Goal: Information Seeking & Learning: Find specific fact

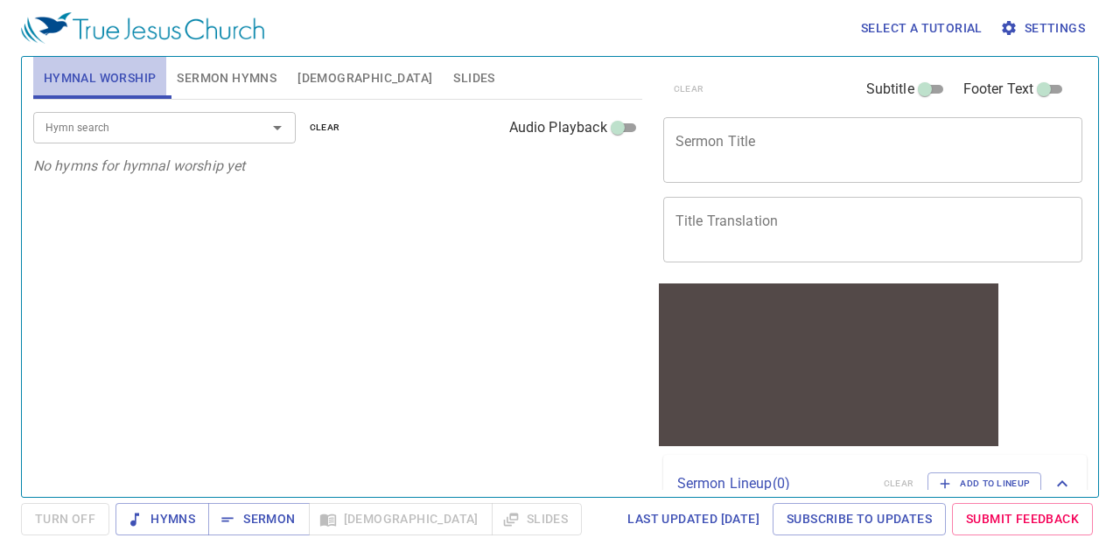
click at [109, 80] on span "Hymnal Worship" at bounding box center [100, 78] width 113 height 22
click at [320, 74] on span "[DEMOGRAPHIC_DATA]" at bounding box center [364, 78] width 135 height 22
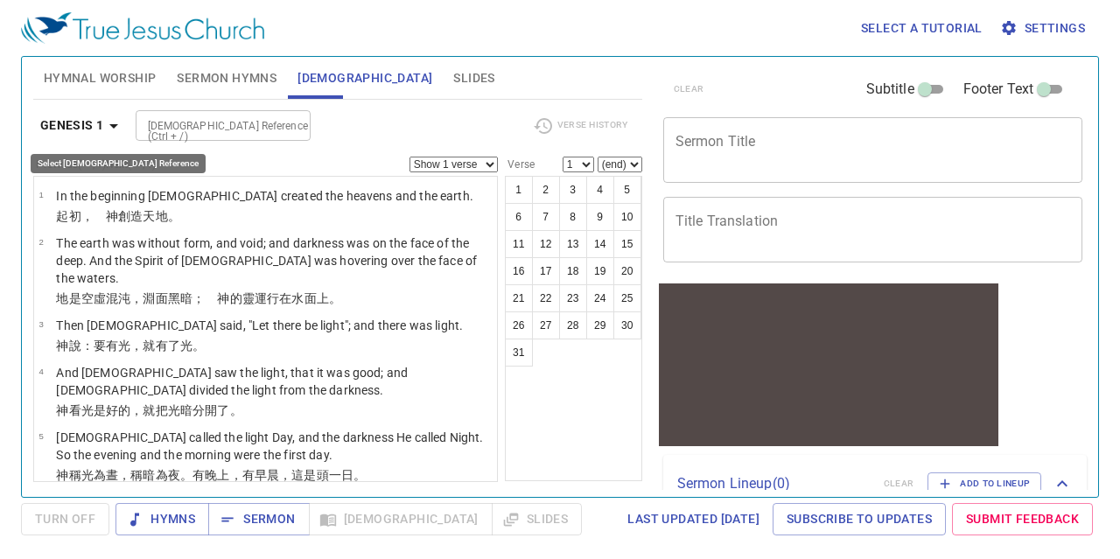
click at [108, 124] on icon "button" at bounding box center [113, 125] width 21 height 21
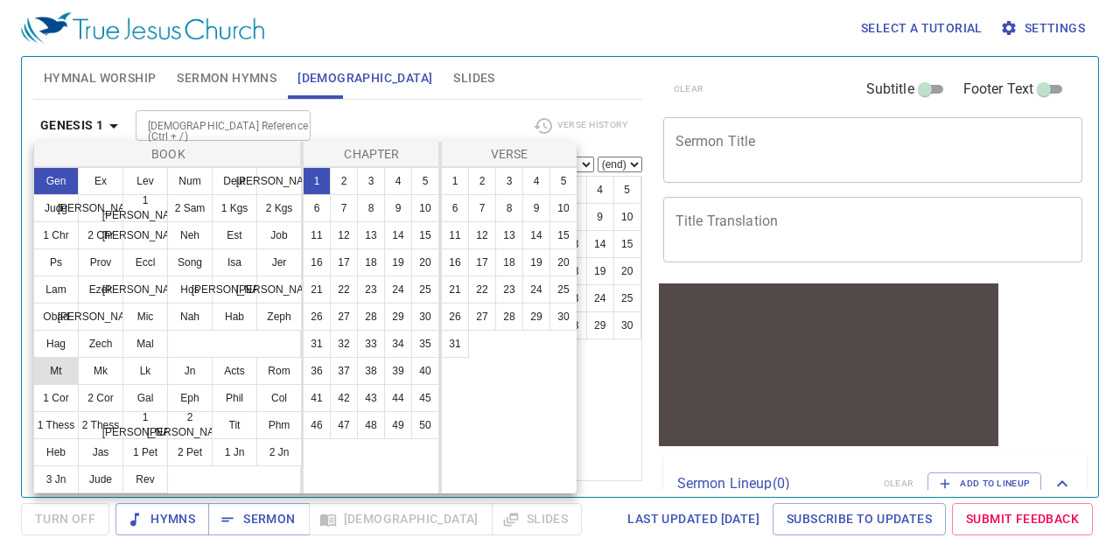
click at [53, 372] on button "Mt" at bounding box center [55, 371] width 45 height 28
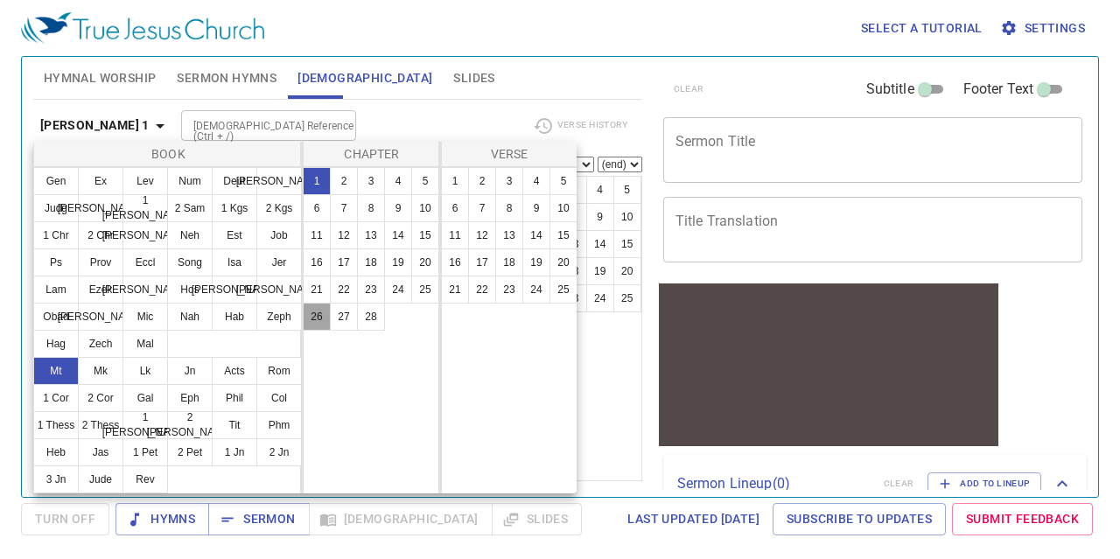
click at [310, 320] on button "26" at bounding box center [317, 317] width 28 height 28
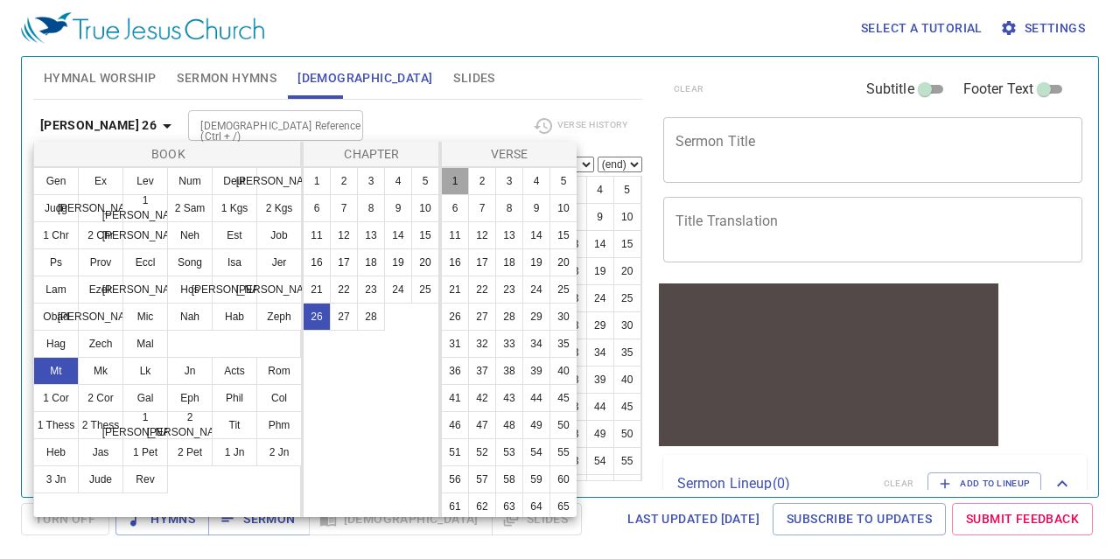
click at [451, 176] on button "1" at bounding box center [455, 181] width 28 height 28
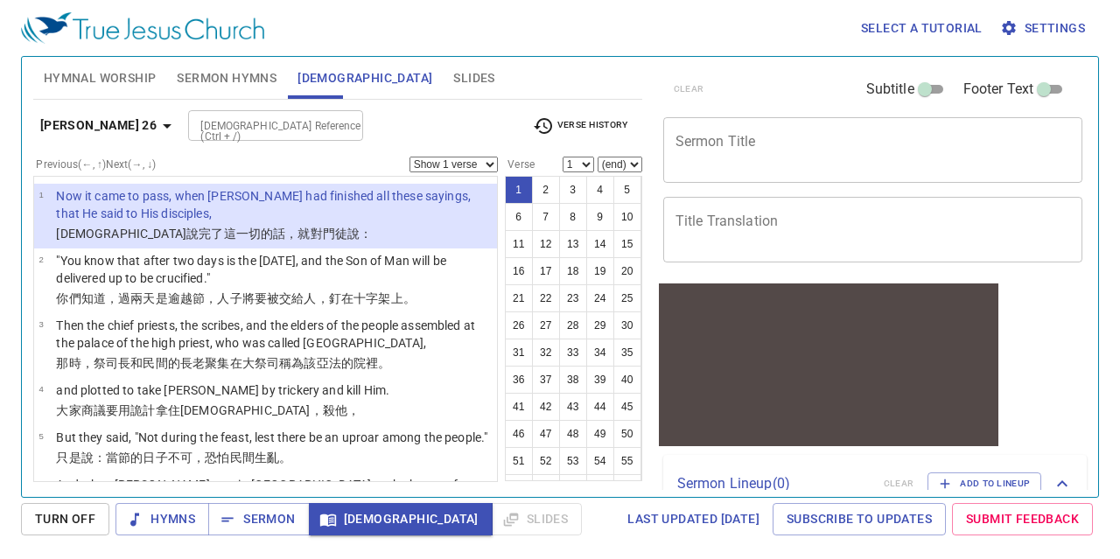
click at [1062, 31] on span "Settings" at bounding box center [1044, 28] width 81 height 22
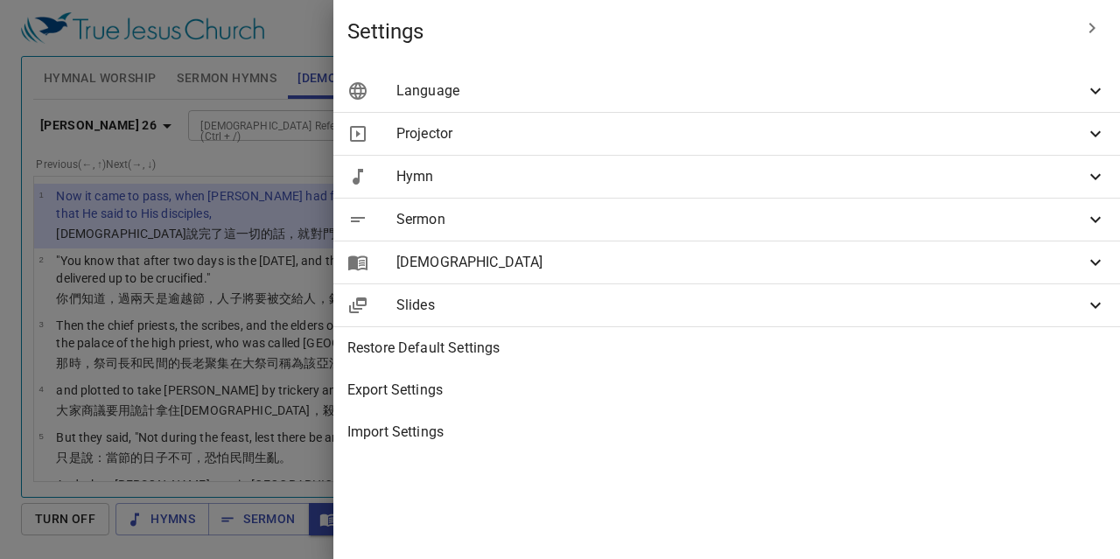
click at [1091, 95] on icon at bounding box center [1095, 90] width 21 height 21
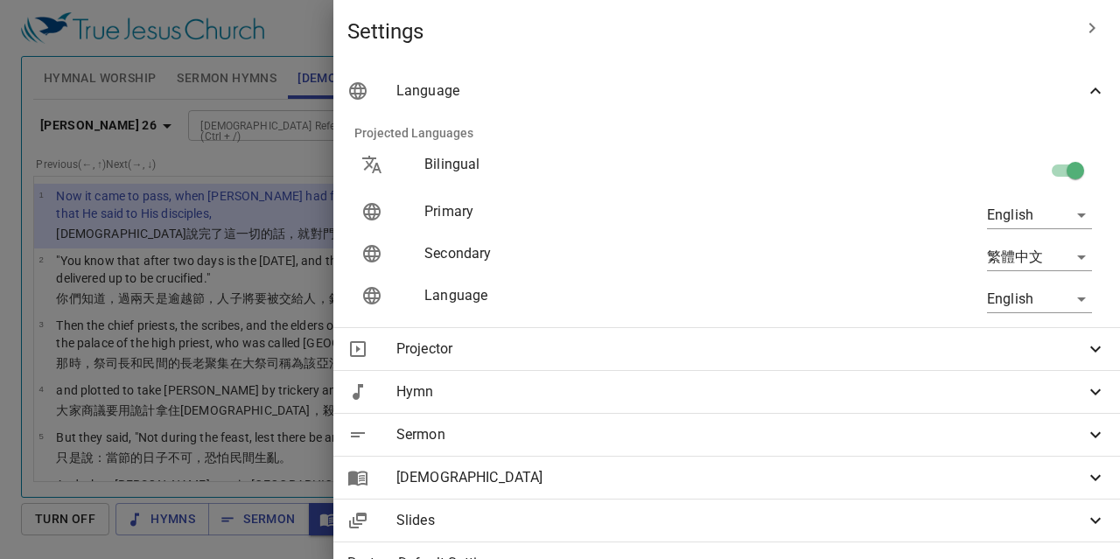
click at [1091, 95] on icon at bounding box center [1095, 90] width 21 height 21
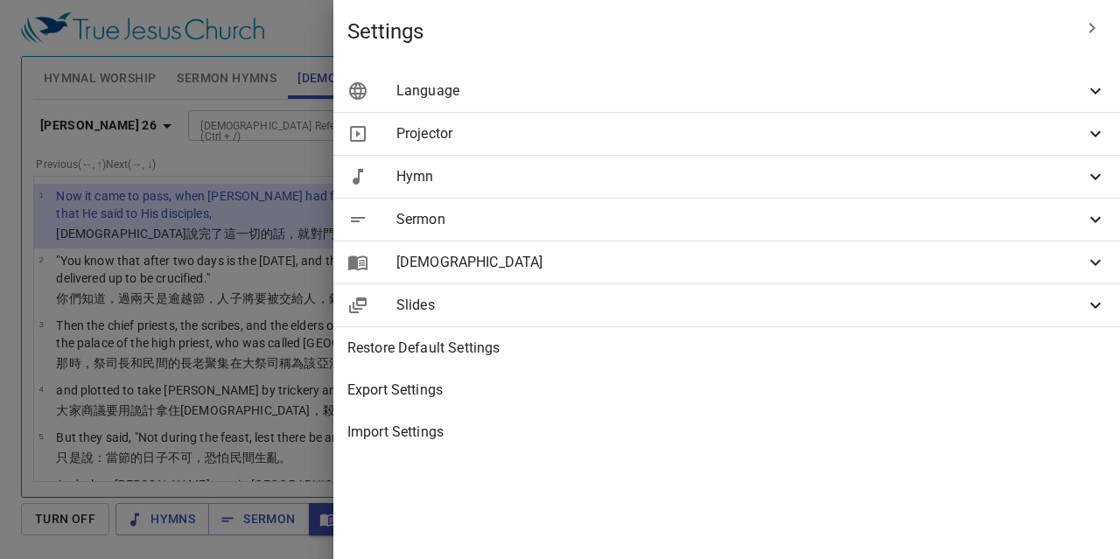
click at [1099, 264] on icon at bounding box center [1095, 262] width 21 height 21
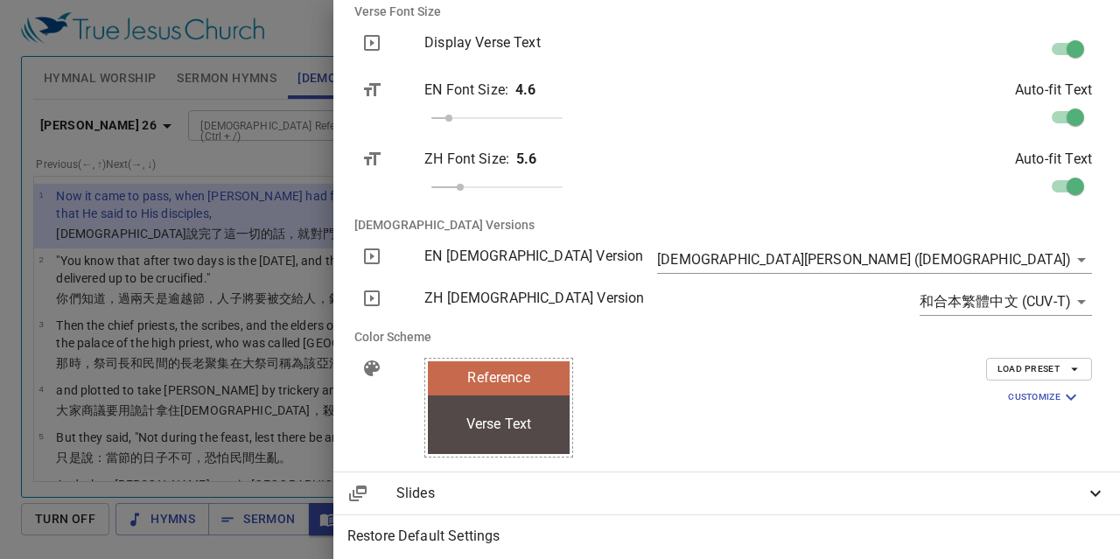
scroll to position [295, 0]
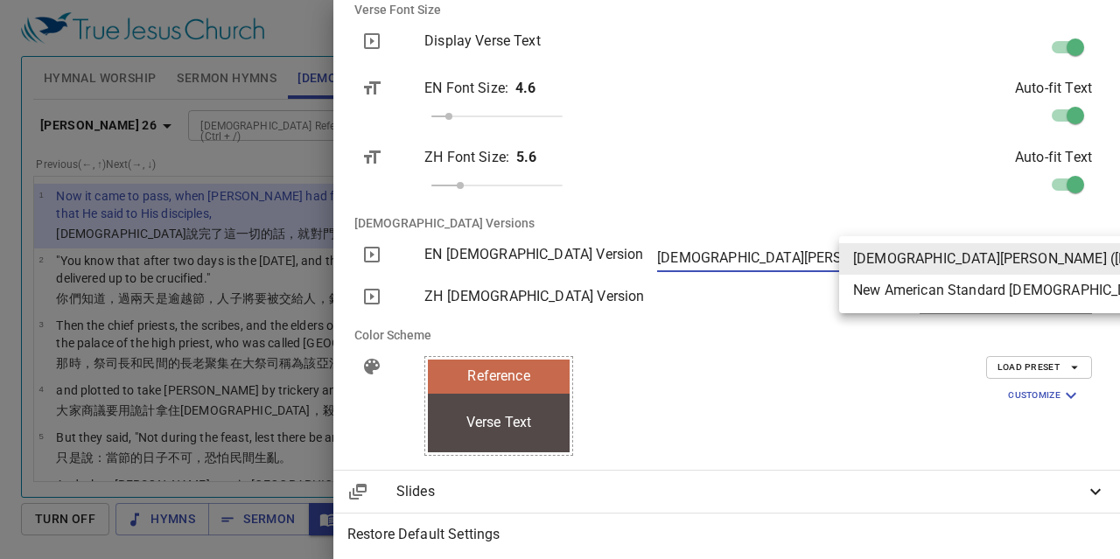
click at [1072, 256] on body "Select a tutorial Settings Hymnal Worship Sermon Hymns [DEMOGRAPHIC_DATA] Slide…" at bounding box center [560, 279] width 1120 height 559
click at [1056, 290] on li "New American Standard [DEMOGRAPHIC_DATA] (NASB)" at bounding box center [1060, 290] width 442 height 31
type input "nasb"
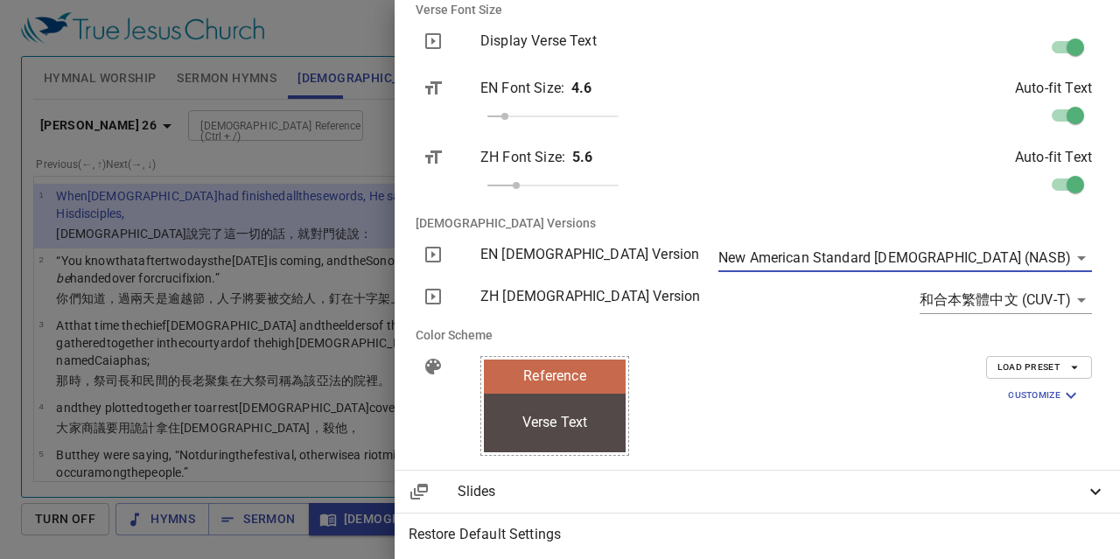
click at [577, 69] on div at bounding box center [560, 279] width 1120 height 559
